Goal: Book appointment/travel/reservation

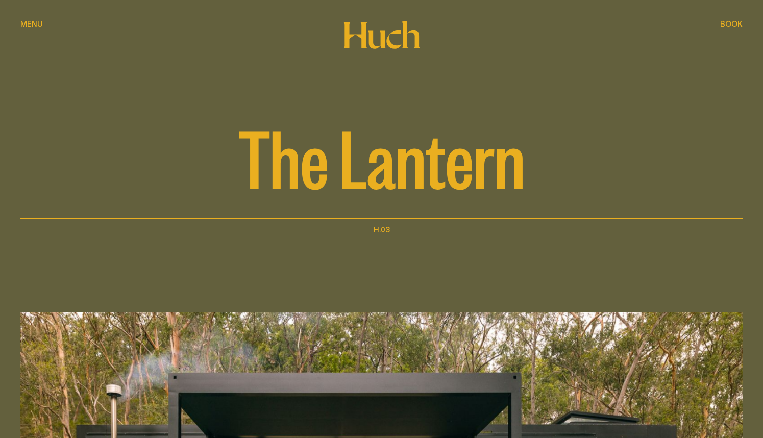
click at [24, 22] on span "Menu" at bounding box center [31, 24] width 22 height 8
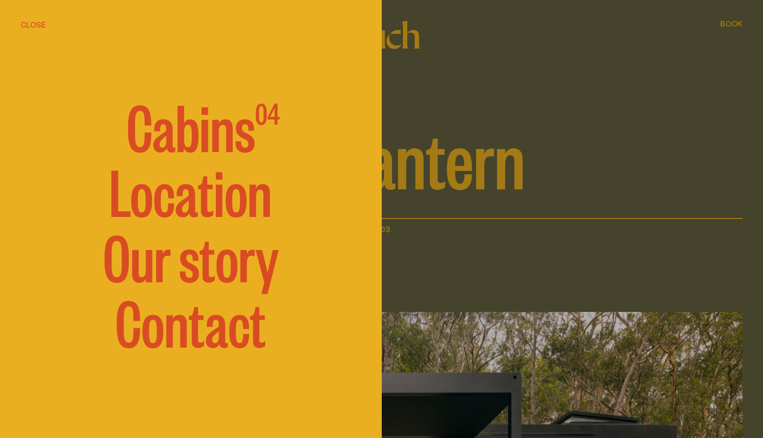
click at [172, 127] on span "Cabins" at bounding box center [191, 124] width 129 height 61
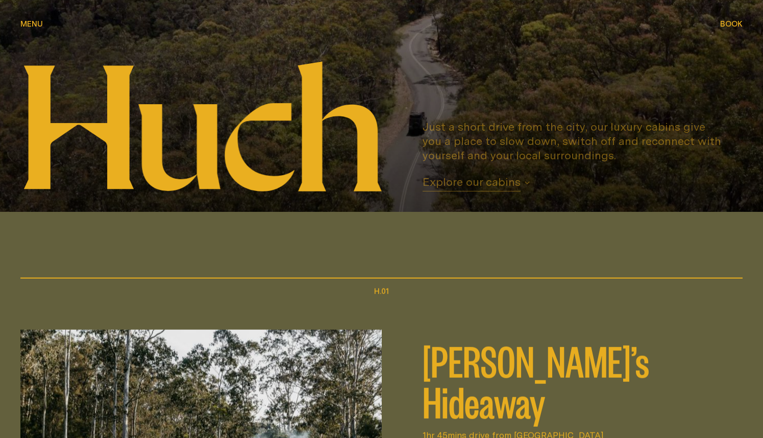
scroll to position [459, 0]
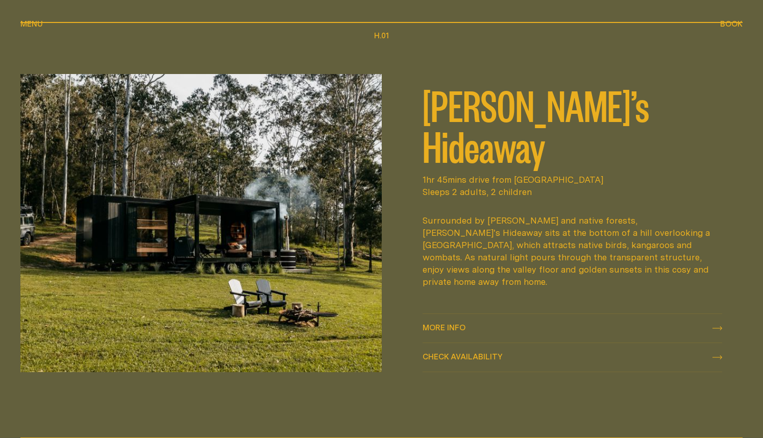
click at [457, 327] on span "More info" at bounding box center [444, 328] width 43 height 8
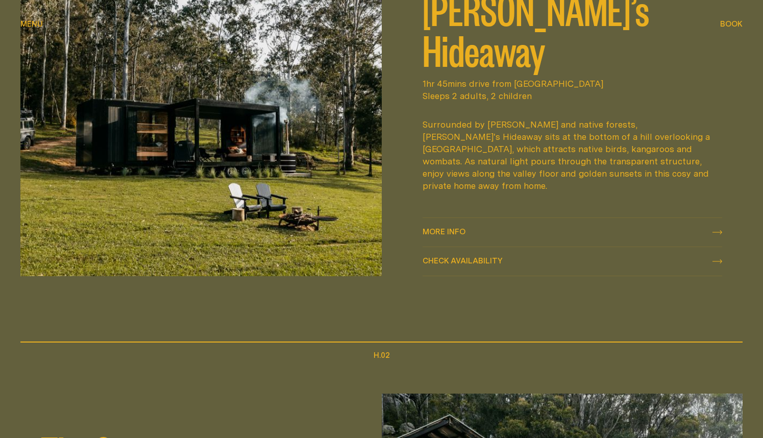
scroll to position [117, 0]
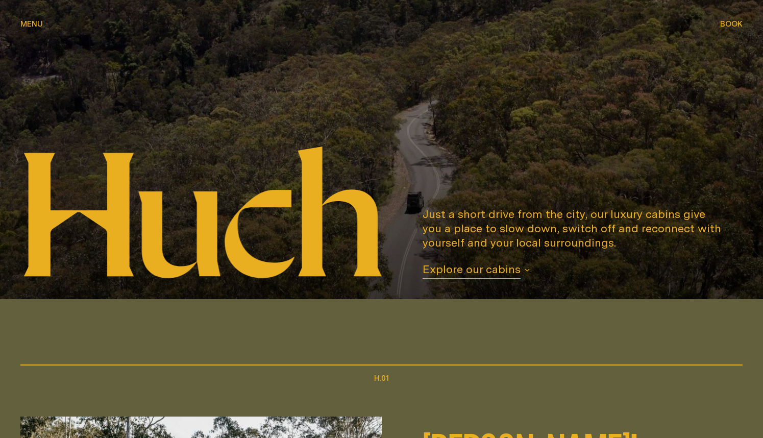
click at [730, 22] on span "Book" at bounding box center [731, 24] width 22 height 8
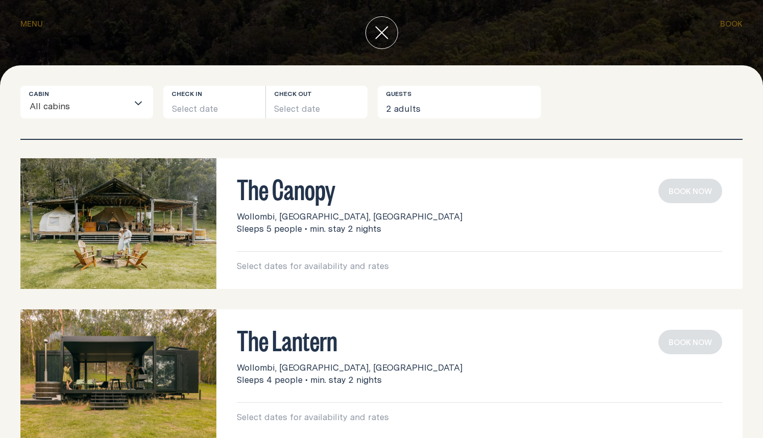
scroll to position [176, 0]
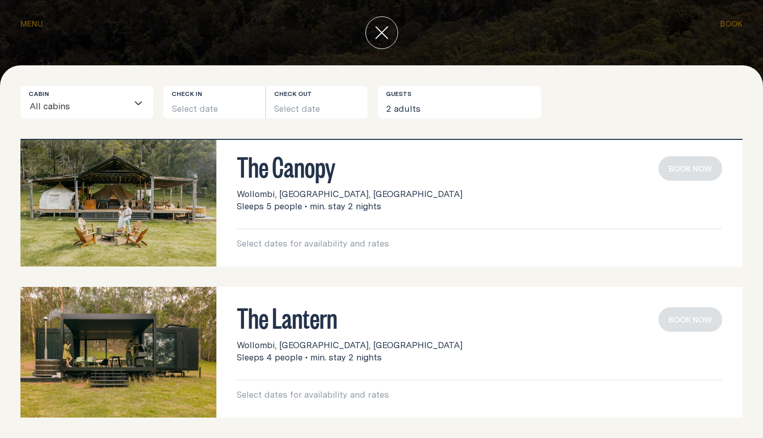
click at [319, 242] on p "Select dates for availability and rates" at bounding box center [479, 243] width 485 height 12
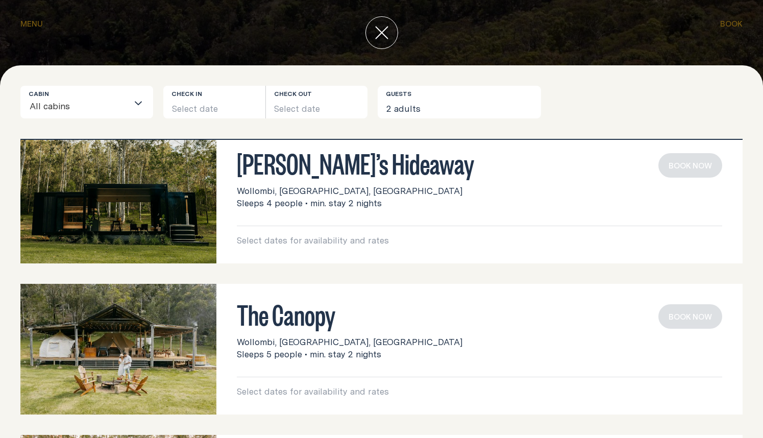
scroll to position [22, 0]
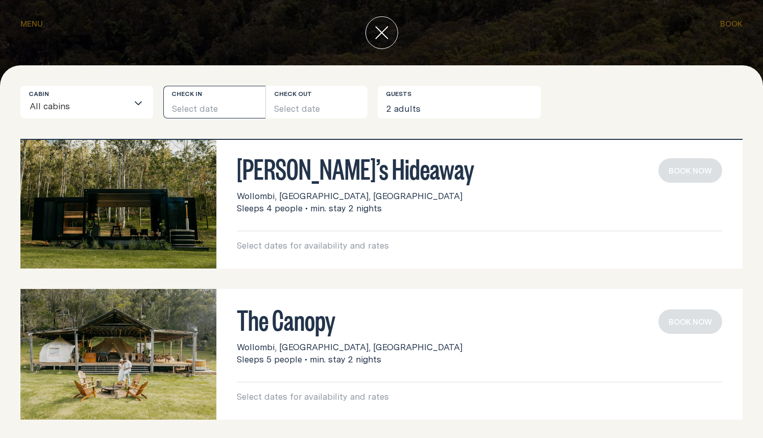
click at [187, 101] on button "Select date" at bounding box center [214, 102] width 102 height 33
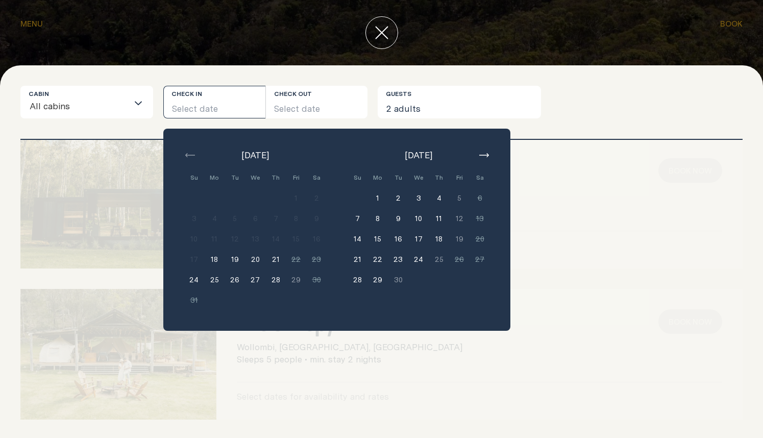
drag, startPoint x: 378, startPoint y: 198, endPoint x: 422, endPoint y: 201, distance: 44.0
click at [378, 198] on button "1" at bounding box center [377, 198] width 20 height 20
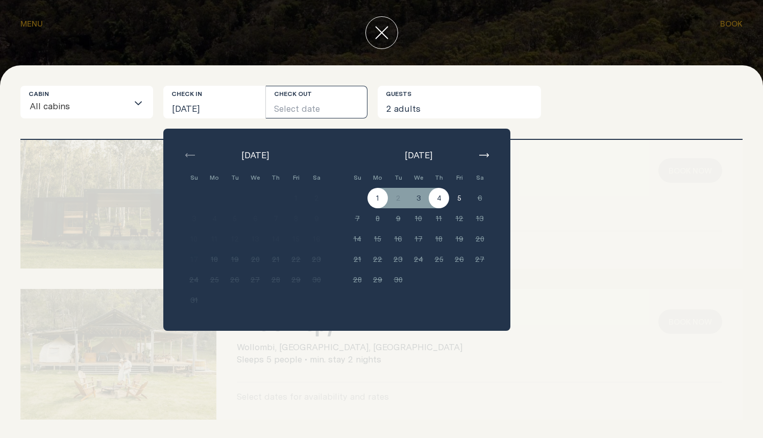
click at [432, 201] on button "4" at bounding box center [439, 198] width 20 height 20
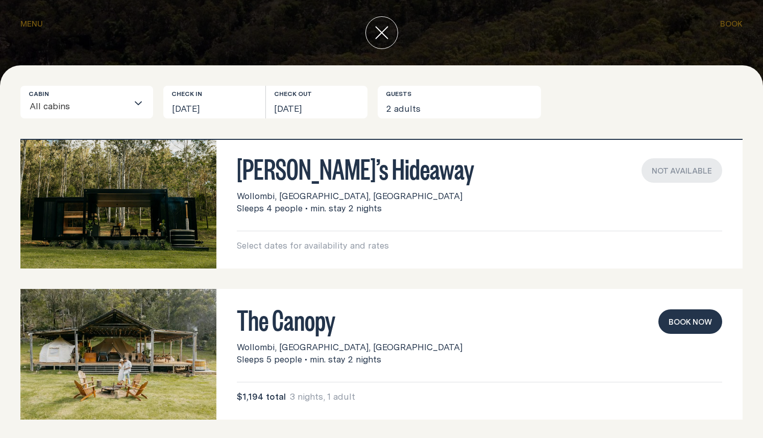
scroll to position [176, 0]
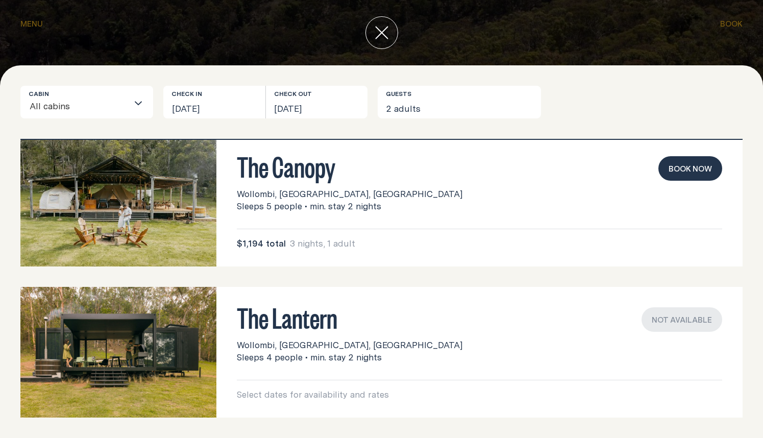
click at [687, 165] on button "Book now" at bounding box center [690, 168] width 64 height 24
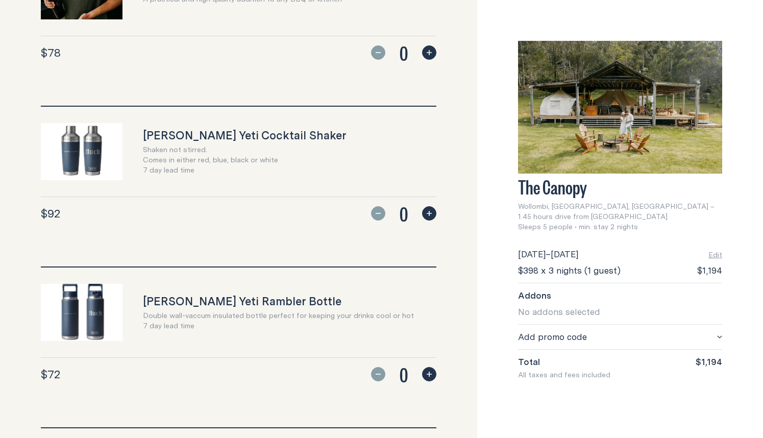
scroll to position [663, 0]
